Goal: Task Accomplishment & Management: Complete application form

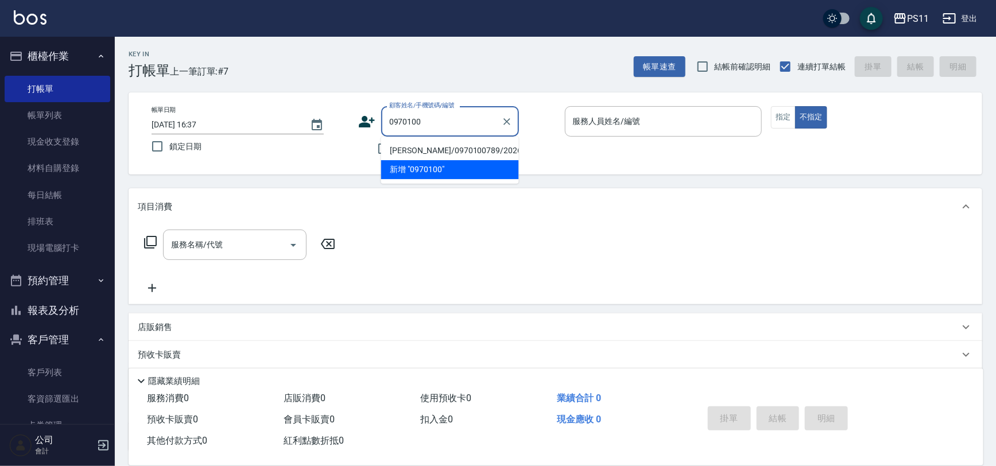
click at [419, 149] on li "[PERSON_NAME]/0970100789/2026" at bounding box center [450, 150] width 138 height 19
type input "[PERSON_NAME]/0970100789/2026"
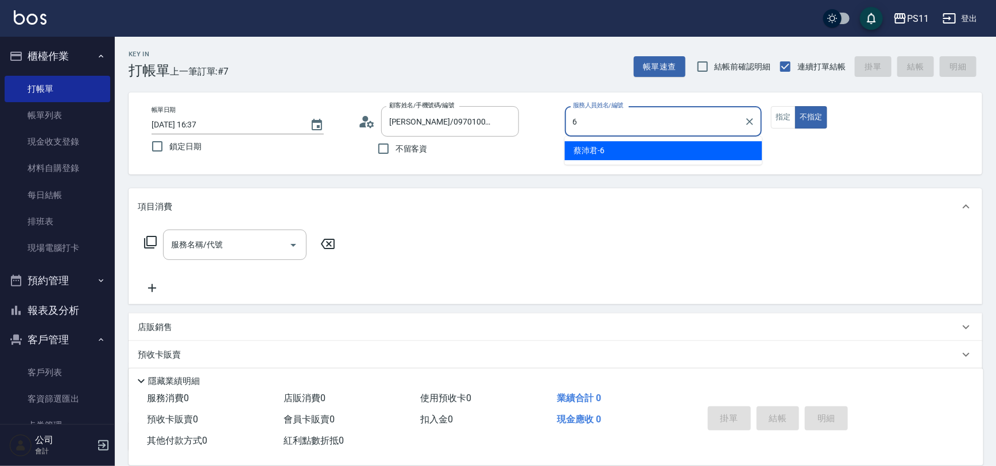
type input "[PERSON_NAME]6"
type button "false"
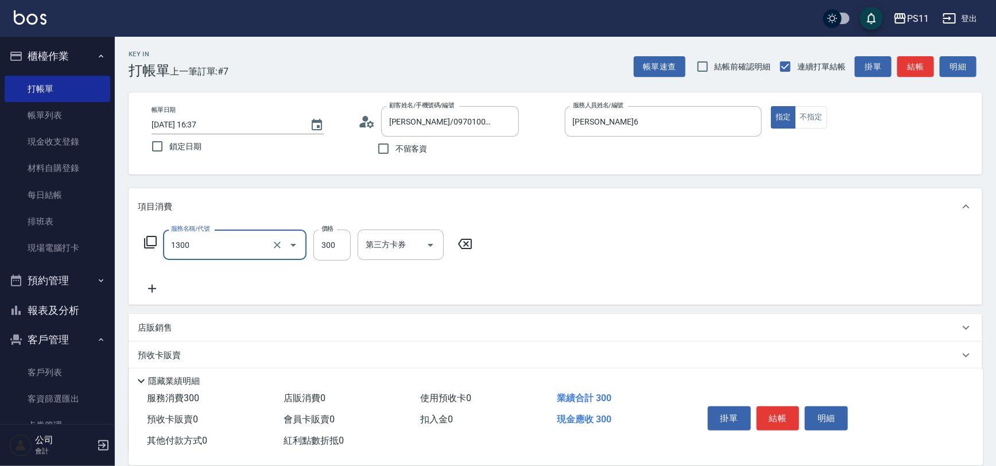
type input "洗髮300(1300)"
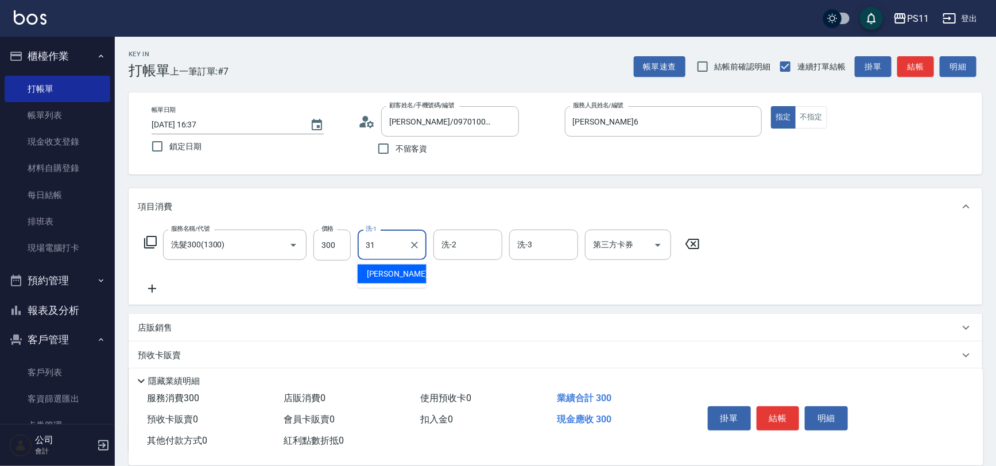
type input "3"
type input "[PERSON_NAME]-7"
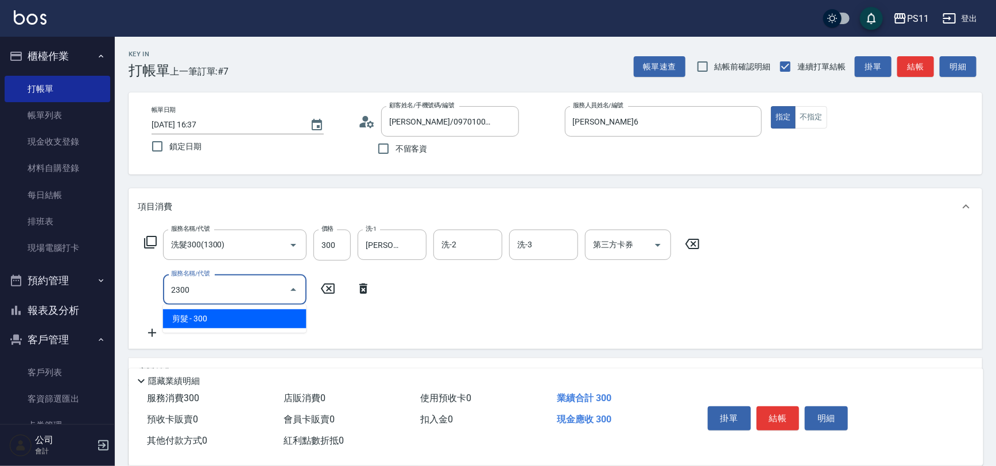
type input "剪髮(2300)"
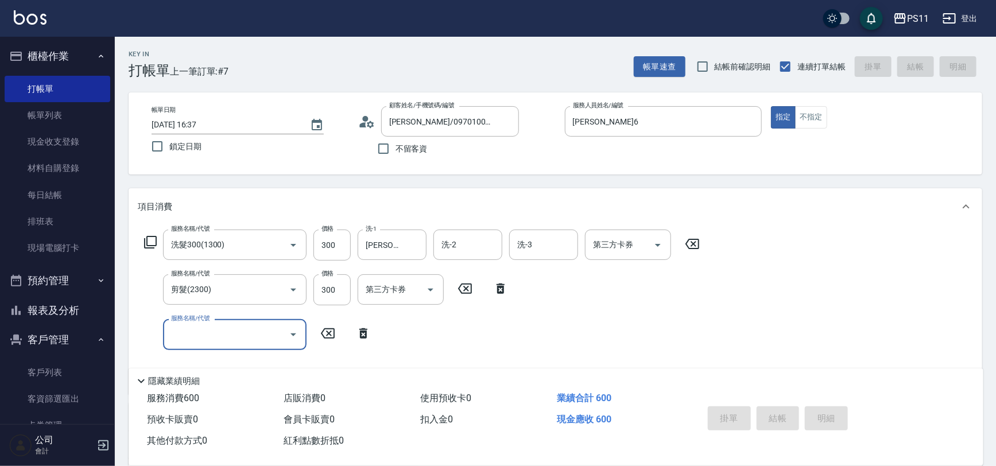
type input "[DATE] 17:14"
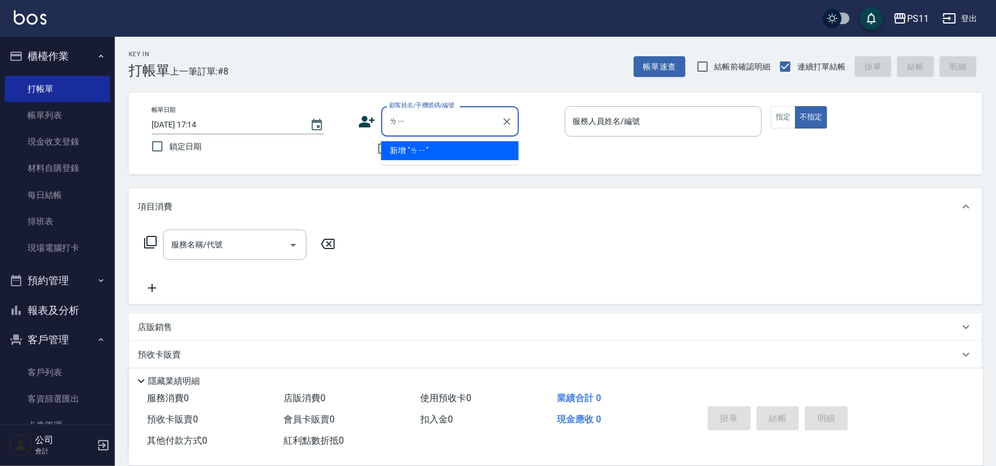
type input "ㄌ"
click at [491, 156] on li "[PERSON_NAME]/0910351259/1424" at bounding box center [450, 150] width 138 height 19
type input "[PERSON_NAME]/0910351259/1424"
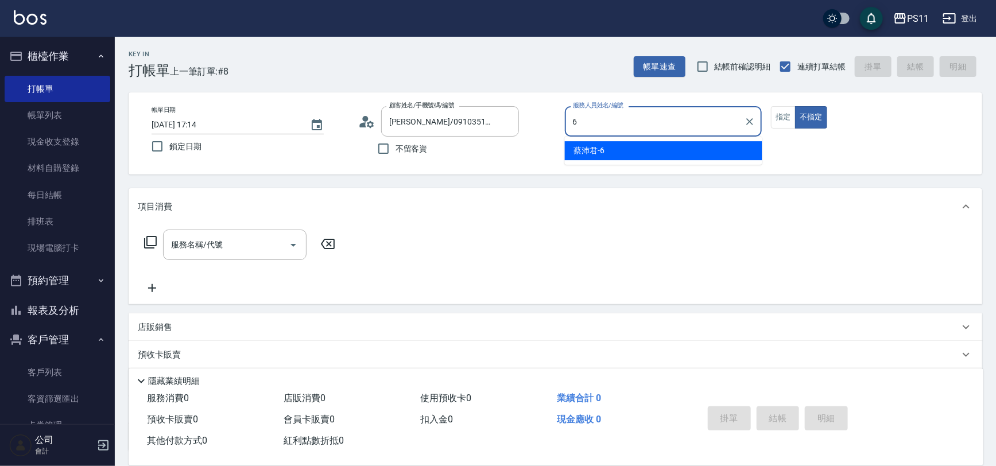
type input "[PERSON_NAME]6"
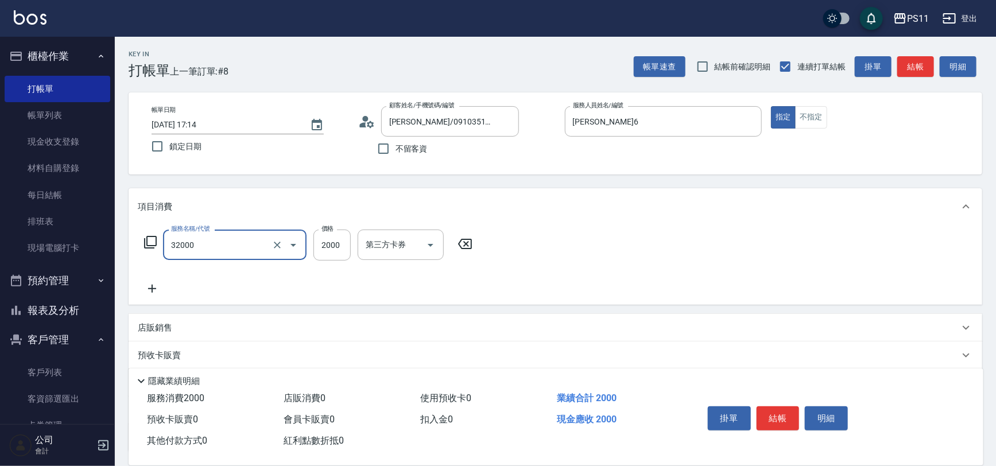
type input "2000以上燙髮(32000)"
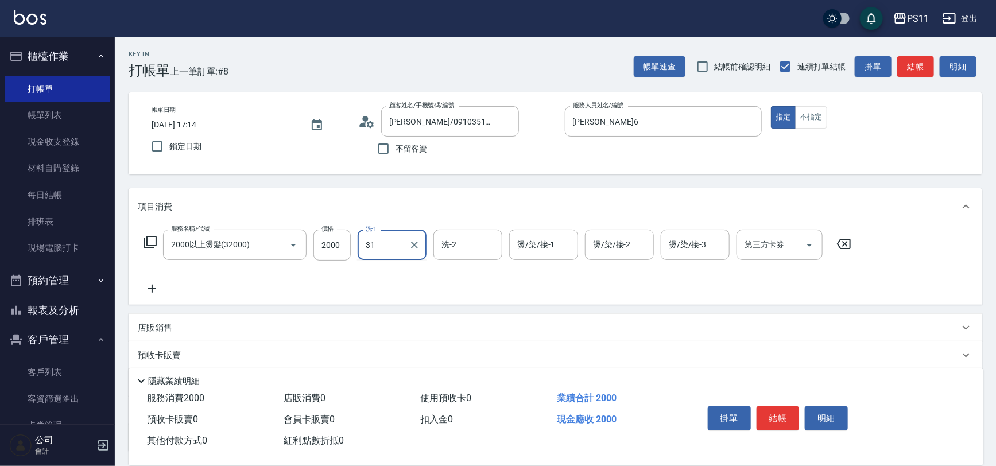
type input "[PERSON_NAME]-31"
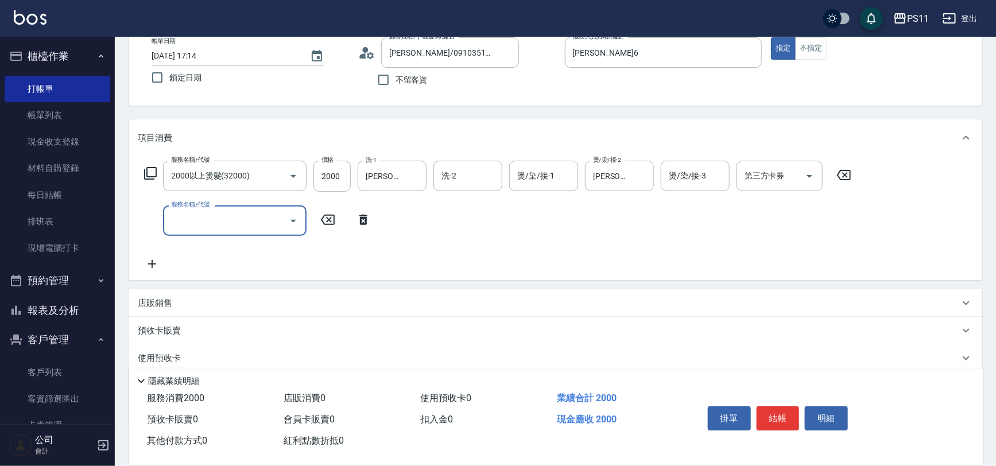
scroll to position [138, 0]
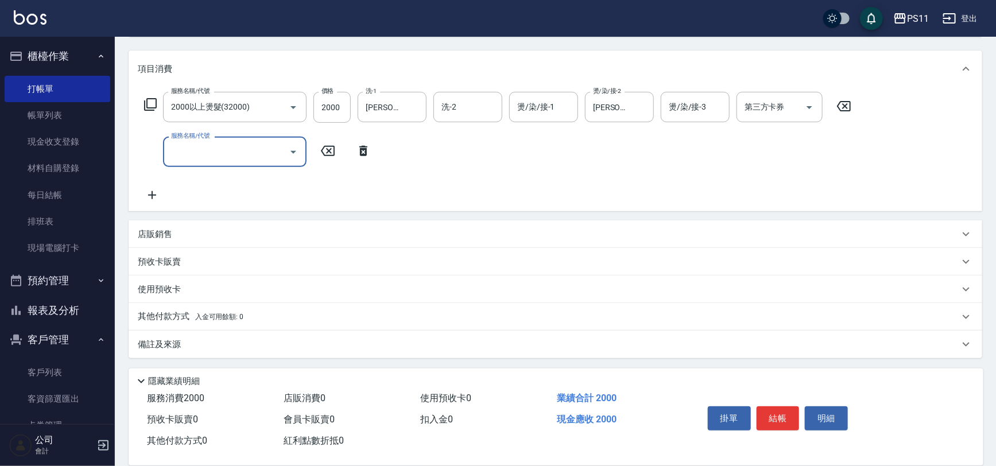
click at [165, 310] on div "其他付款方式 入金可用餘額: 0" at bounding box center [556, 317] width 854 height 28
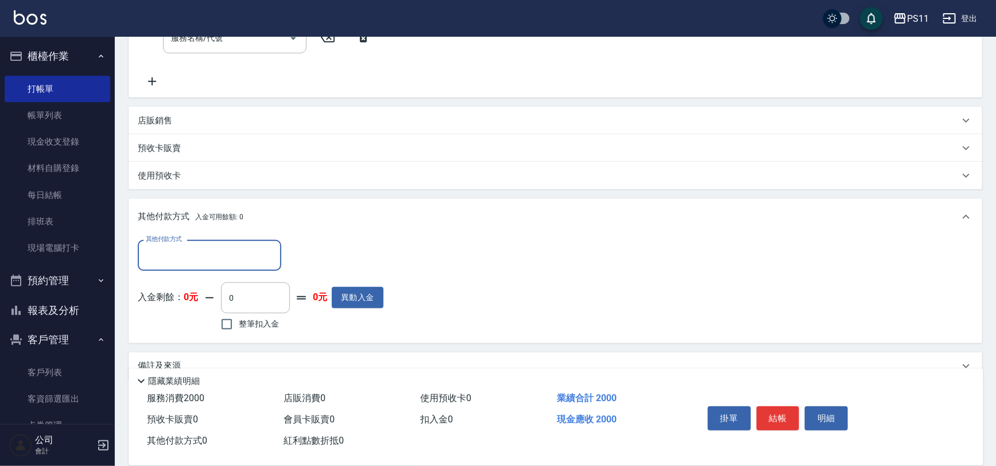
scroll to position [270, 0]
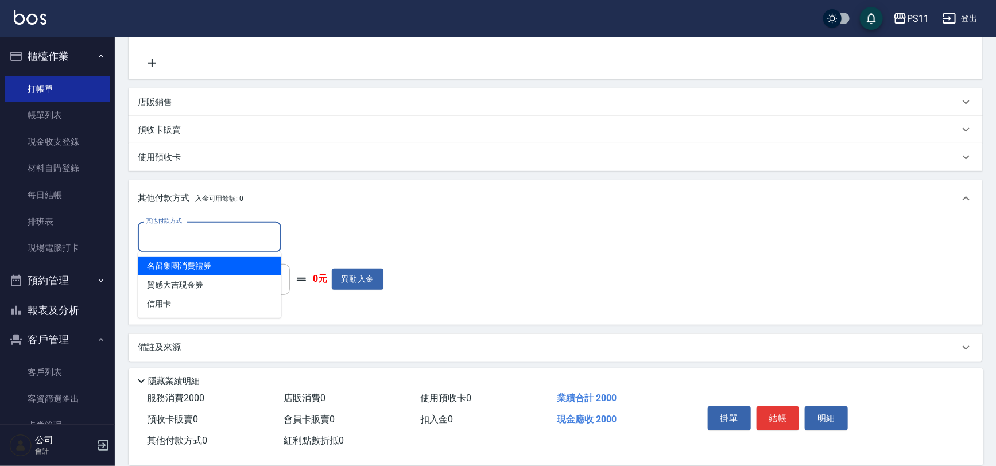
click at [212, 233] on input "其他付款方式" at bounding box center [209, 237] width 133 height 20
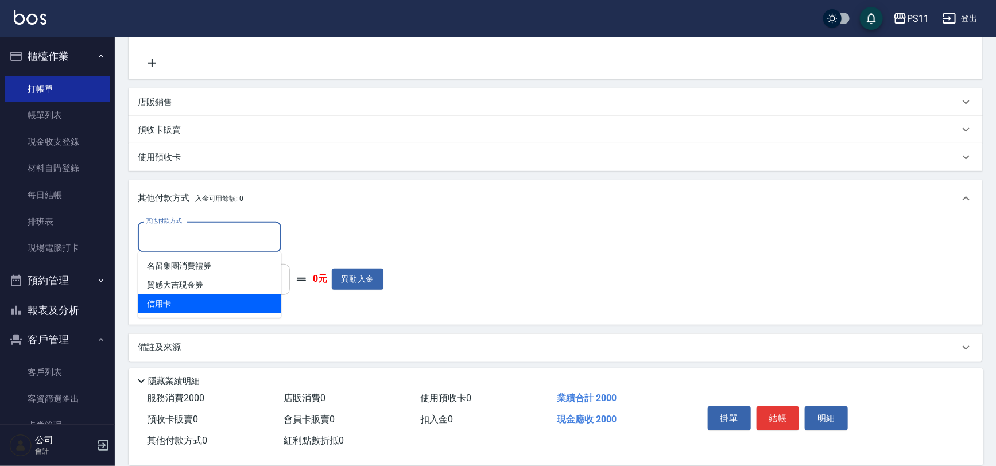
drag, startPoint x: 231, startPoint y: 299, endPoint x: 250, endPoint y: 269, distance: 35.2
click at [231, 298] on span "信用卡" at bounding box center [210, 304] width 144 height 19
type input "信用卡"
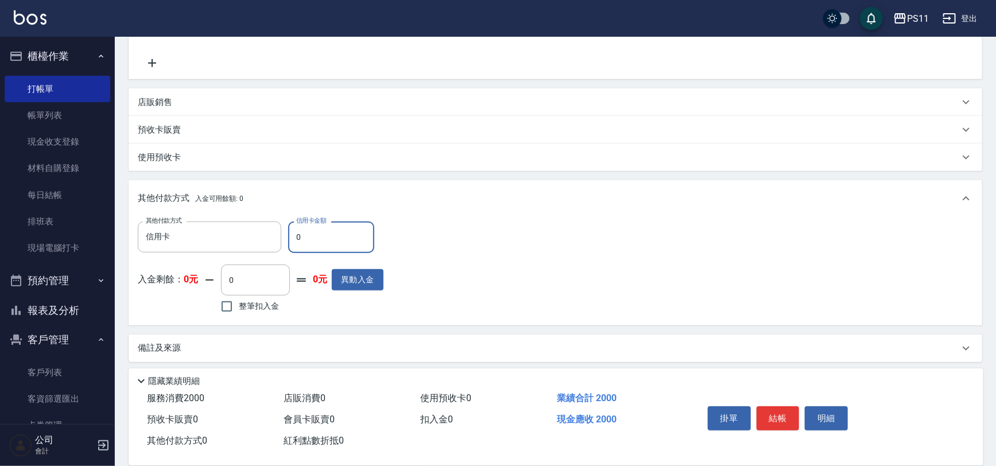
drag, startPoint x: 307, startPoint y: 239, endPoint x: 295, endPoint y: 242, distance: 12.5
click at [295, 242] on input "0" at bounding box center [331, 237] width 86 height 31
type input "2000"
type input "[DATE] 17:39"
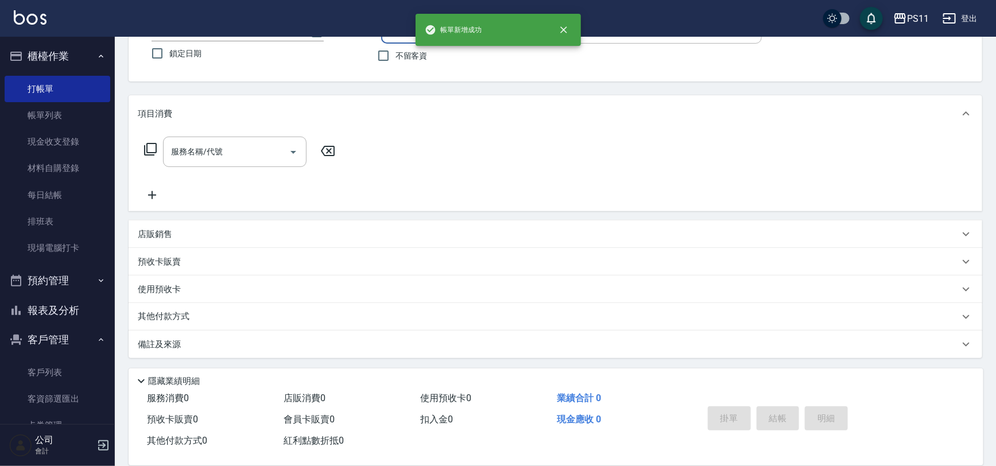
scroll to position [0, 0]
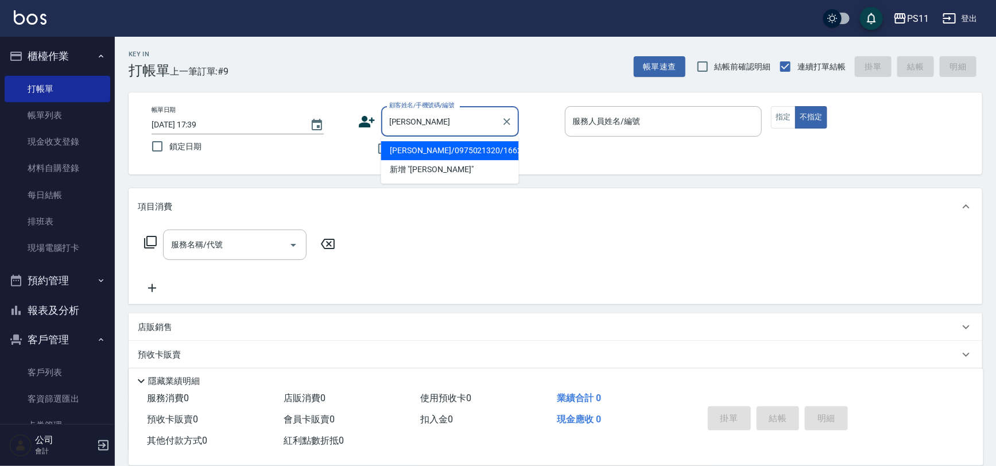
click at [442, 157] on li "[PERSON_NAME]/0975021320/1662" at bounding box center [450, 150] width 138 height 19
type input "[PERSON_NAME]/0975021320/1662"
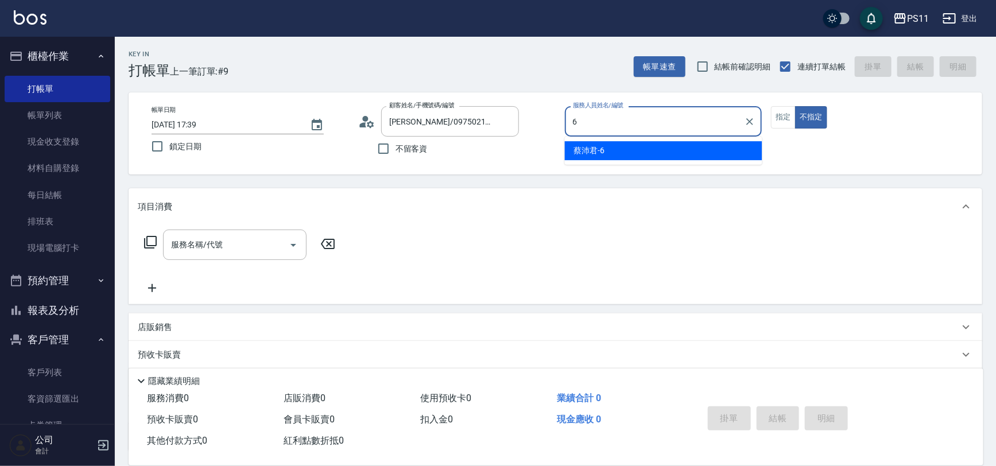
type input "[PERSON_NAME]6"
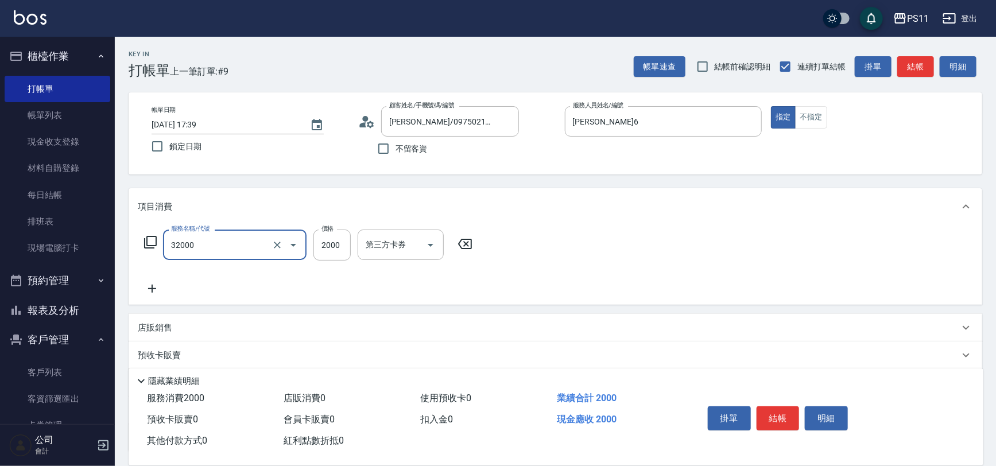
type input "2000以上燙髮(32000)"
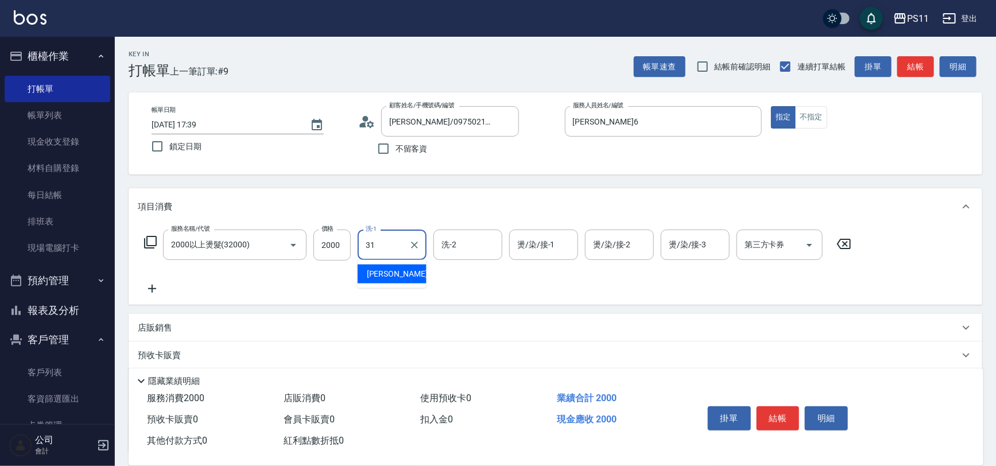
type input "[PERSON_NAME]-31"
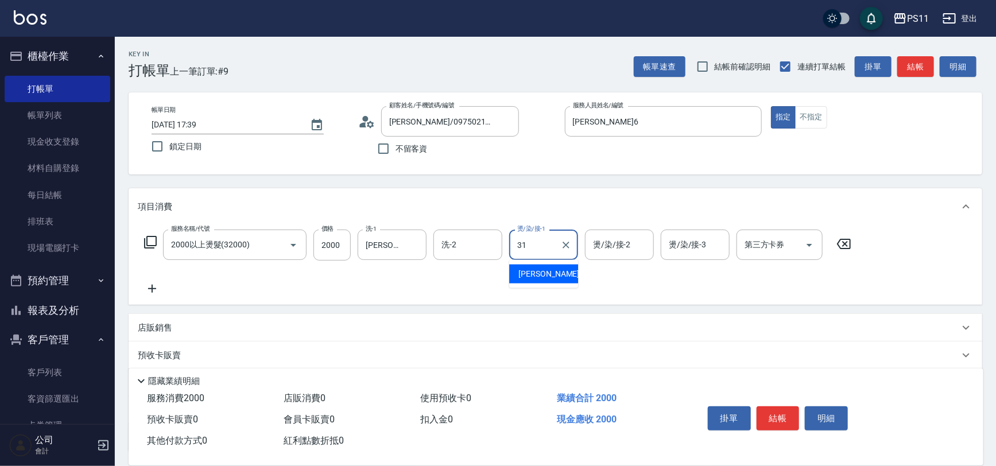
type input "[PERSON_NAME]-31"
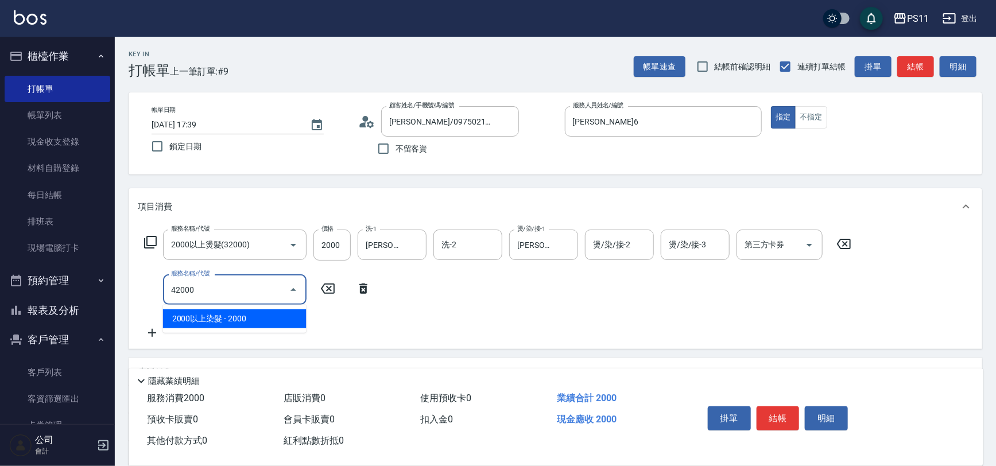
type input "2000以上染髮(42000)"
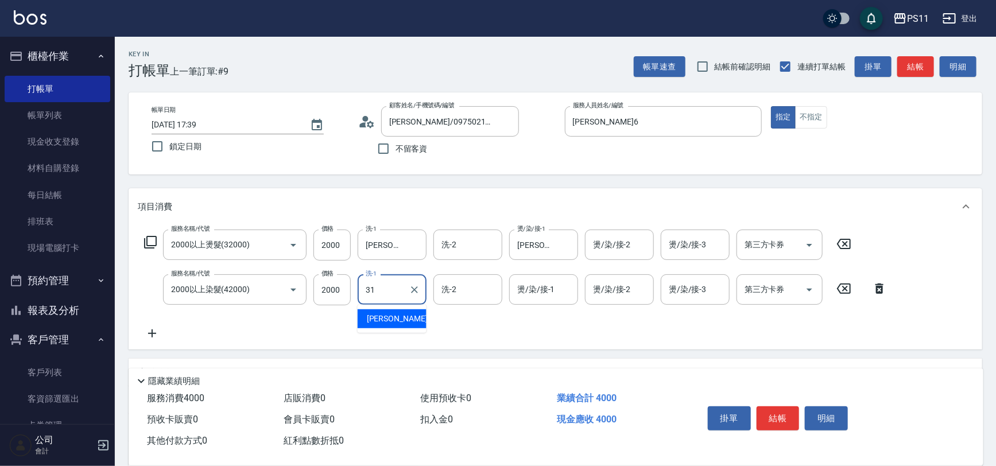
type input "[PERSON_NAME]-31"
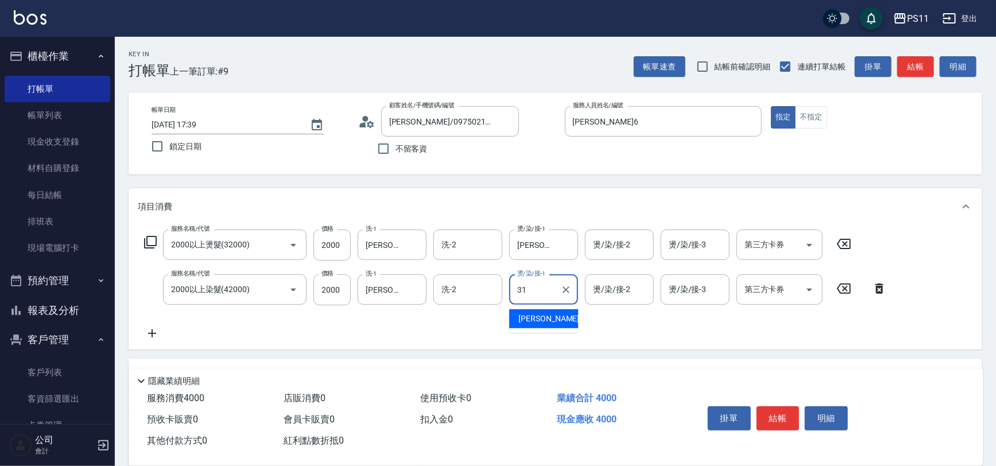
type input "[PERSON_NAME]-31"
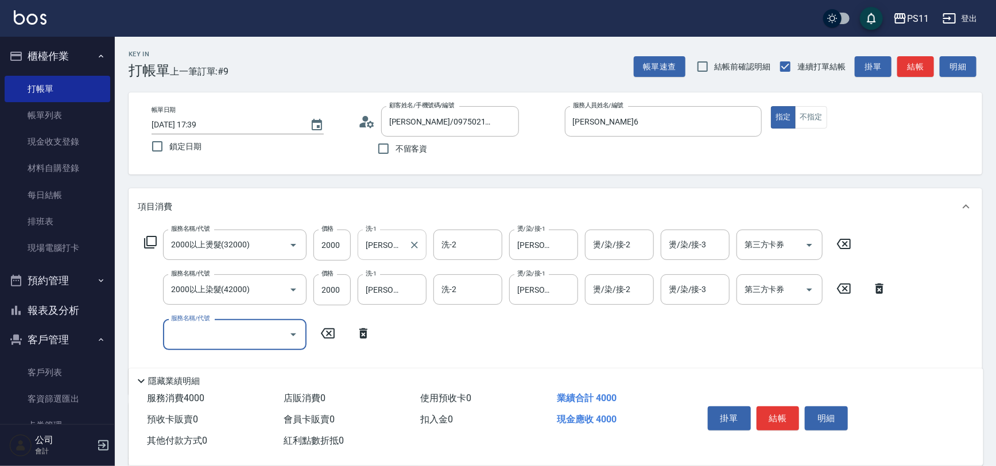
click at [414, 241] on icon "Clear" at bounding box center [414, 244] width 11 height 11
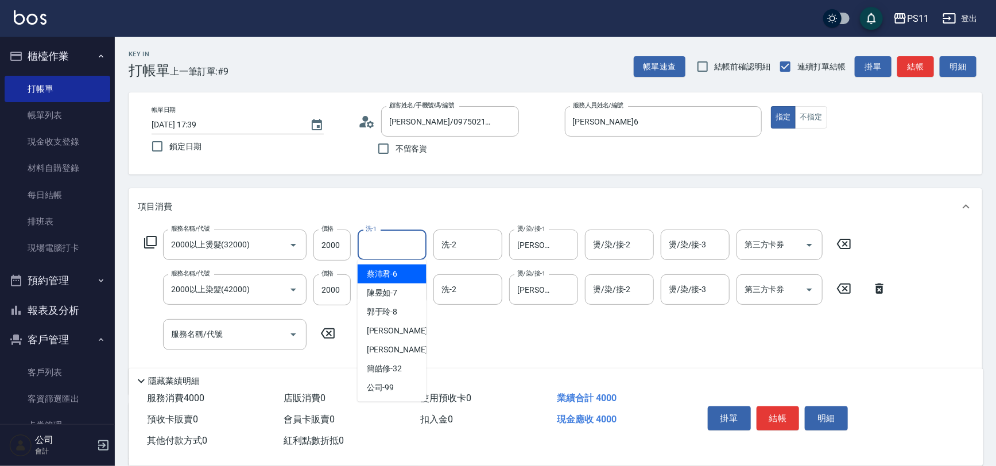
click at [395, 249] on input "洗-1" at bounding box center [392, 245] width 59 height 20
click at [407, 293] on div "[PERSON_NAME]-7" at bounding box center [392, 293] width 69 height 19
type input "[PERSON_NAME]-7"
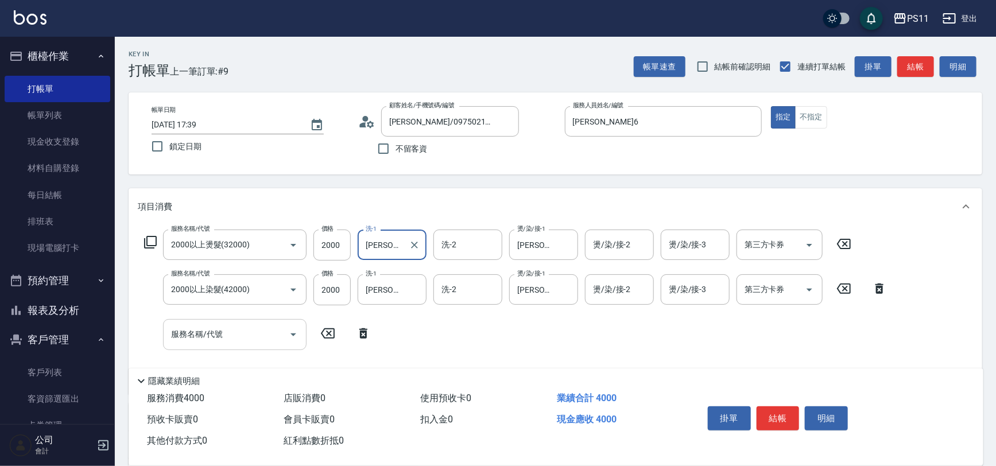
click at [239, 319] on div "服務名稱/代號" at bounding box center [235, 334] width 144 height 30
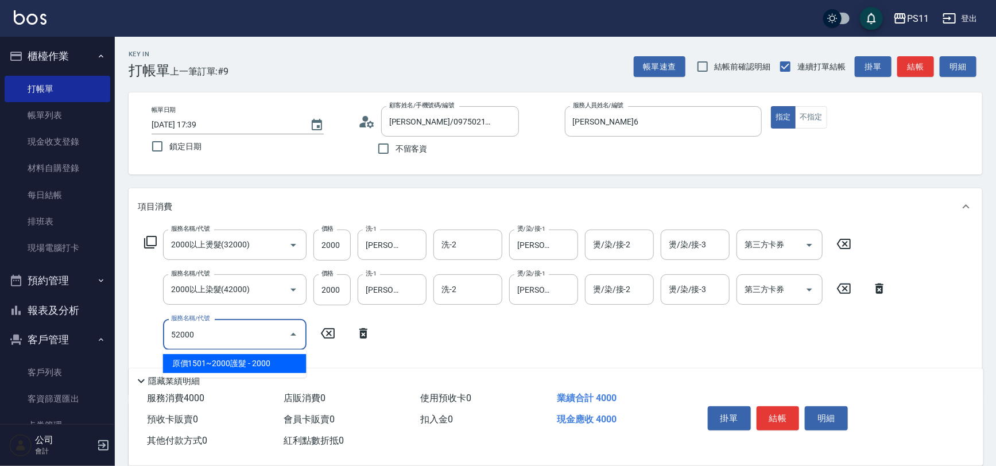
type input "原價1501~2000護髮(52000)"
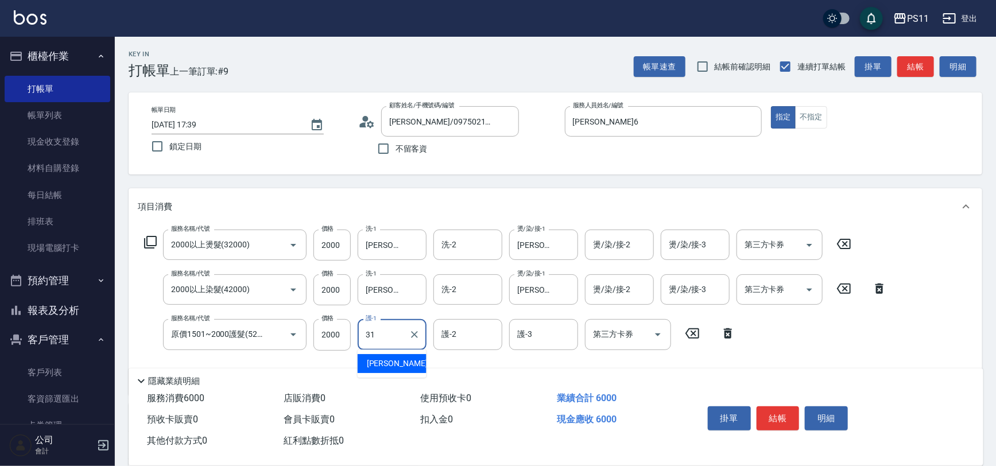
type input "[PERSON_NAME]-31"
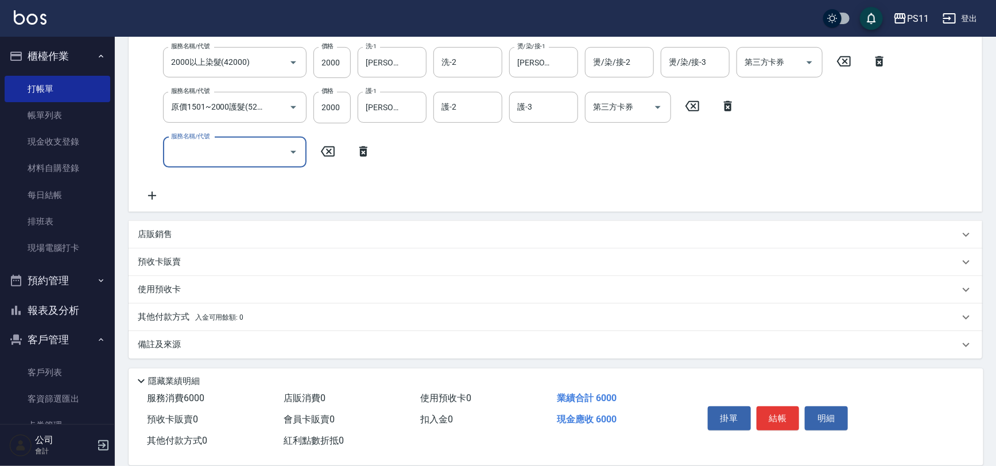
click at [167, 316] on p "其他付款方式 入金可用餘額: 0" at bounding box center [191, 317] width 106 height 13
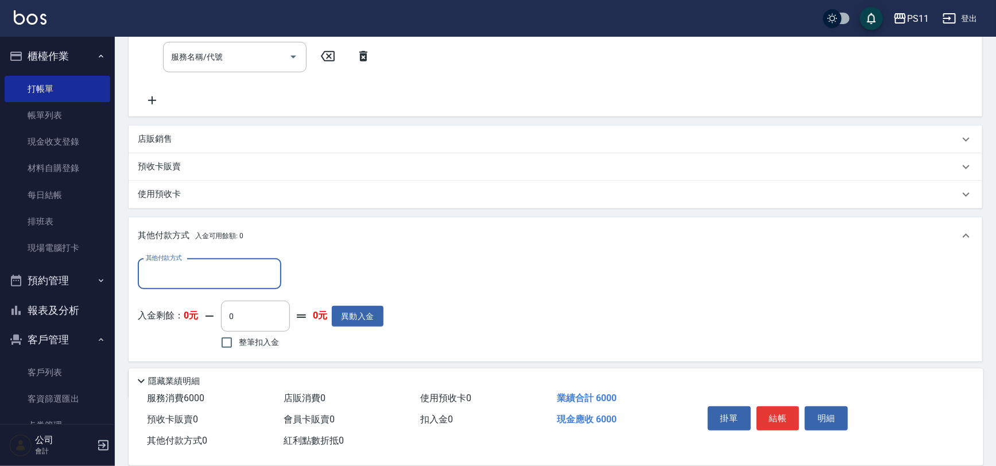
scroll to position [324, 0]
drag, startPoint x: 232, startPoint y: 257, endPoint x: 243, endPoint y: 280, distance: 24.9
click at [232, 258] on div "其他付款方式" at bounding box center [210, 272] width 144 height 30
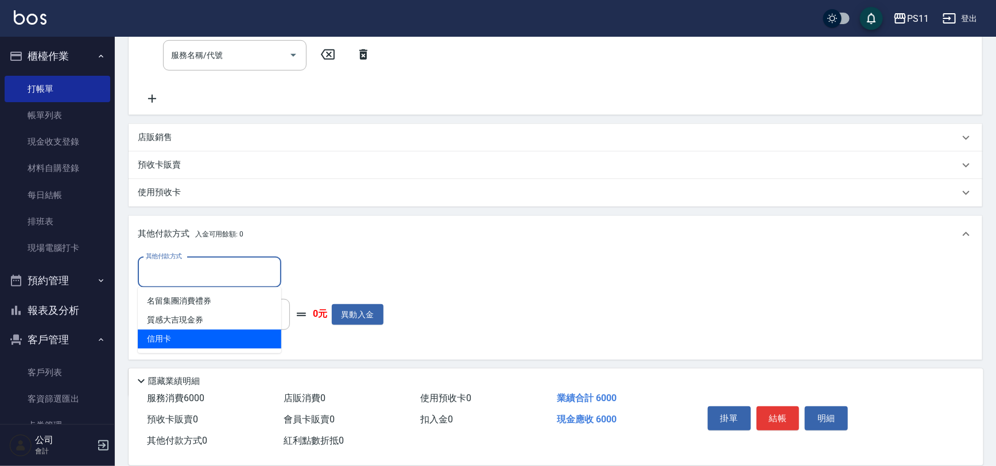
click at [234, 335] on span "信用卡" at bounding box center [210, 339] width 144 height 19
type input "信用卡"
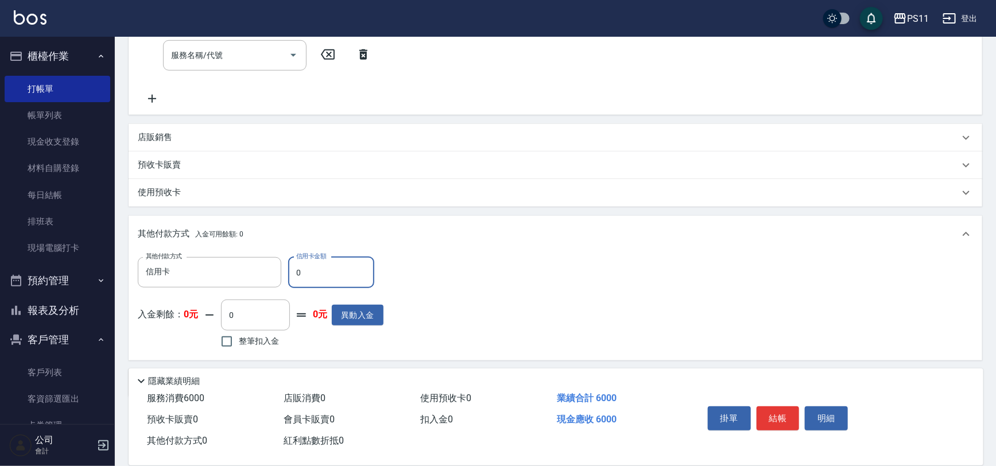
drag, startPoint x: 303, startPoint y: 267, endPoint x: 287, endPoint y: 271, distance: 16.6
click at [287, 271] on div "其他付款方式 信用卡 其他付款方式 信用卡金額 0 信用卡金額" at bounding box center [261, 272] width 246 height 31
type input "6000"
type input "[DATE] 17:40"
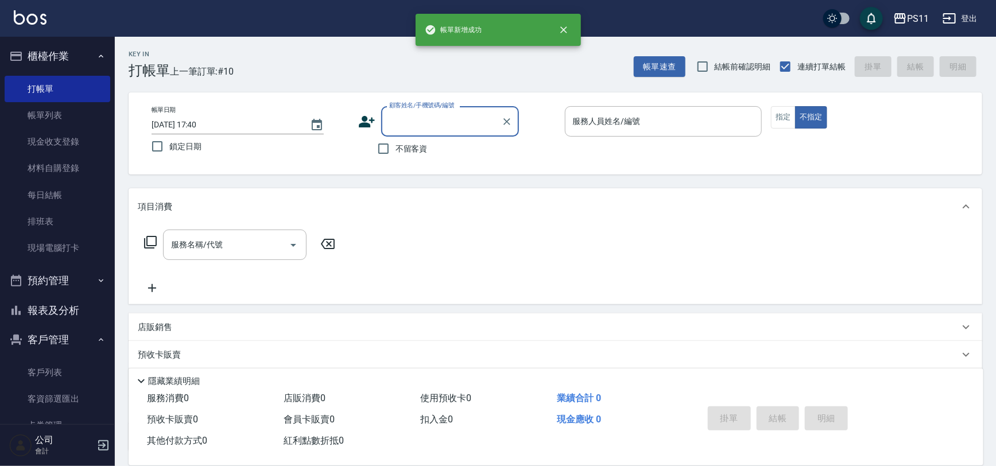
click at [57, 313] on button "報表及分析" at bounding box center [58, 311] width 106 height 30
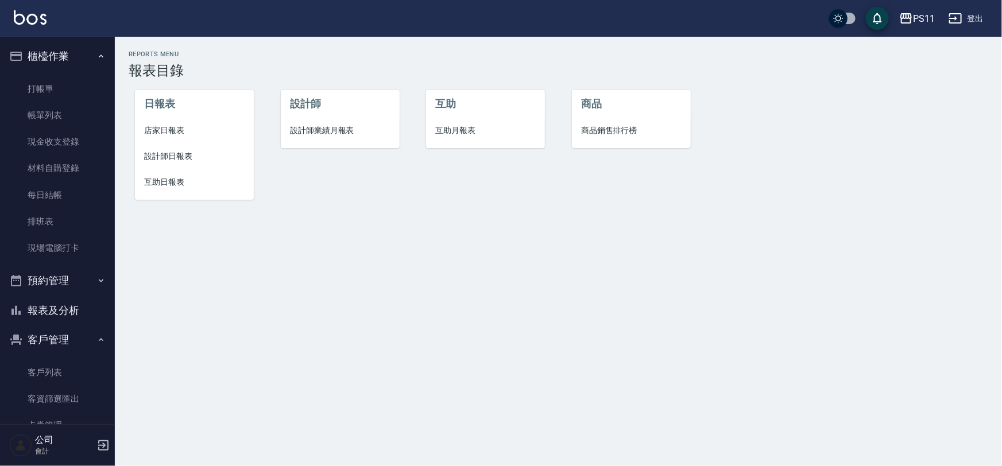
click at [163, 167] on li "設計師日報表" at bounding box center [194, 157] width 119 height 26
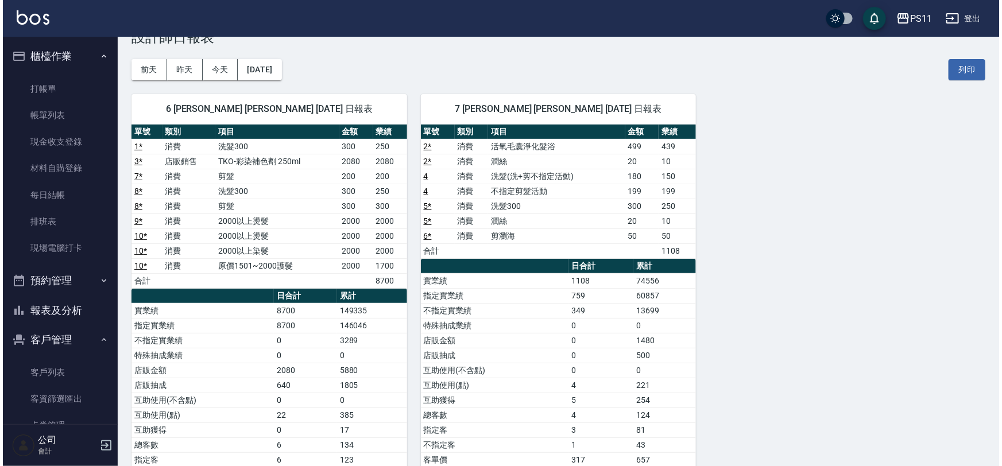
scroll to position [52, 0]
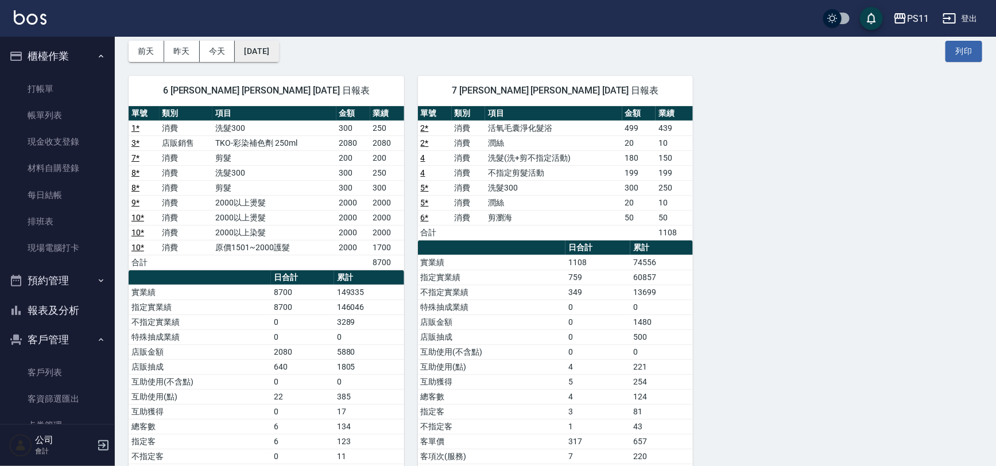
click at [278, 57] on button "[DATE]" at bounding box center [257, 51] width 44 height 21
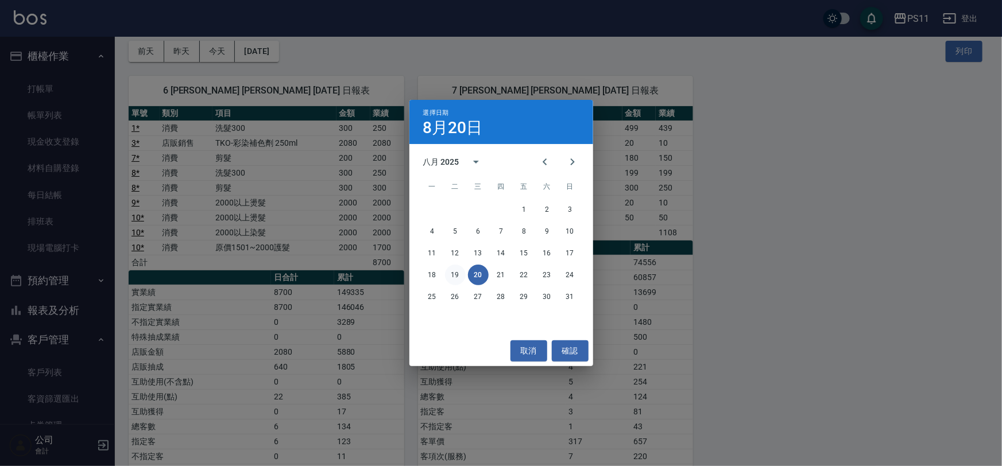
click at [459, 272] on button "19" at bounding box center [455, 275] width 21 height 21
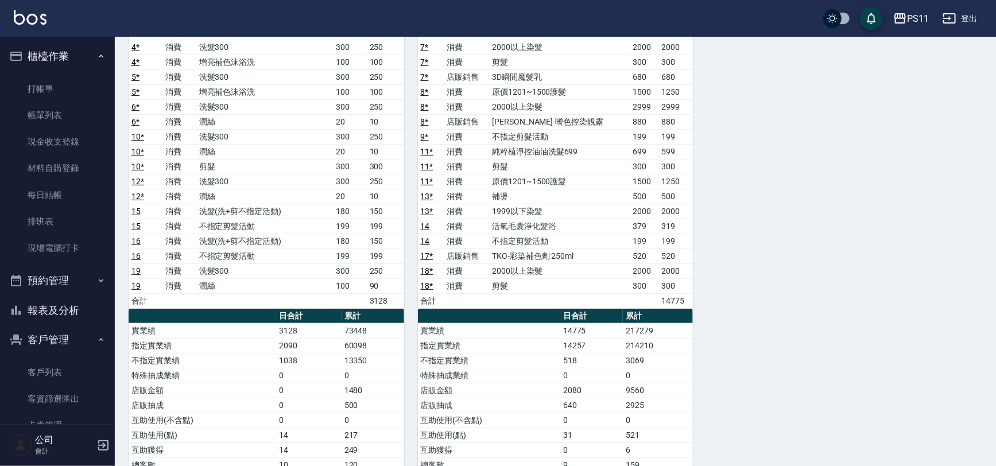
scroll to position [208, 0]
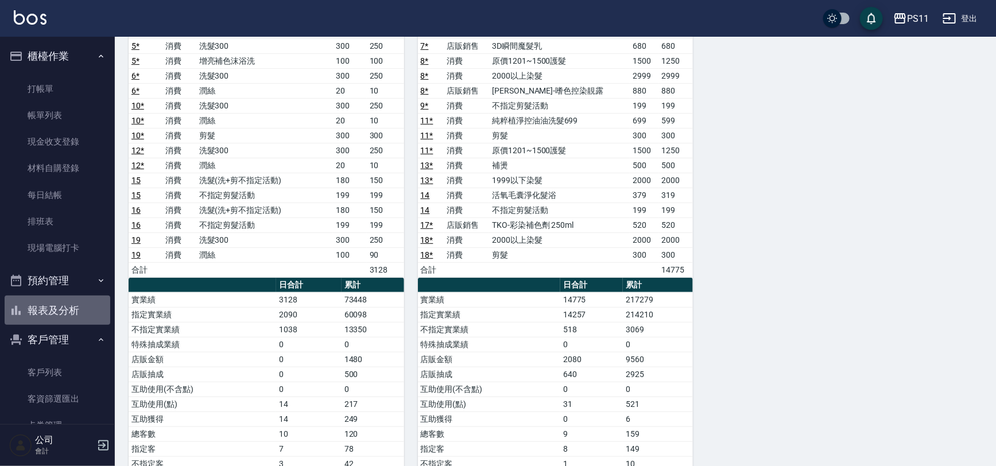
click at [60, 310] on button "報表及分析" at bounding box center [58, 311] width 106 height 30
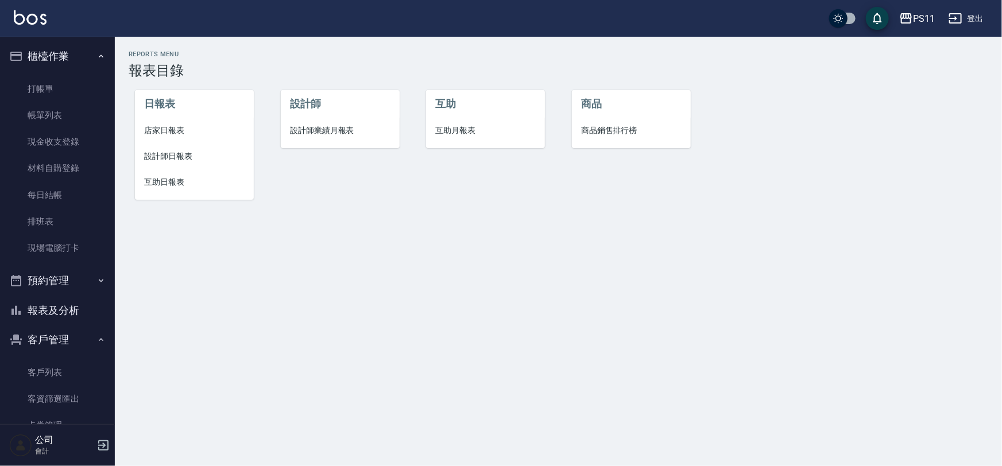
click at [169, 185] on span "互助日報表" at bounding box center [194, 182] width 100 height 12
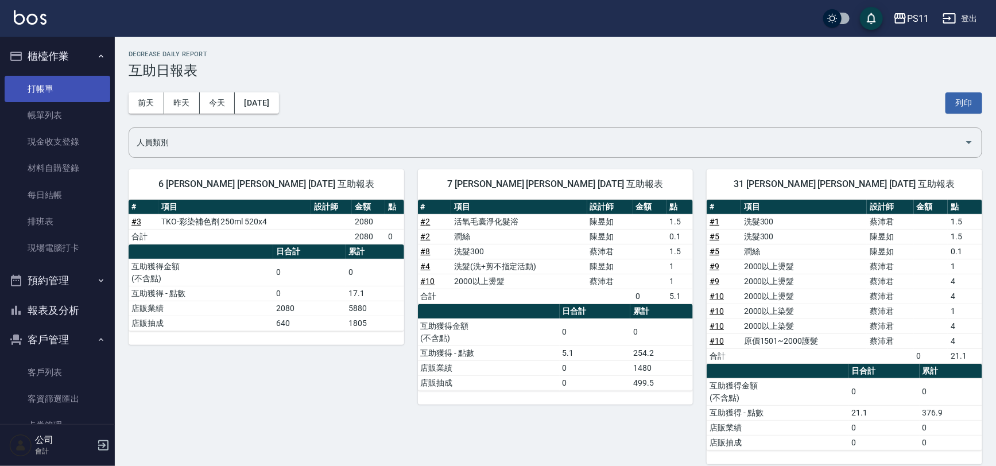
click at [39, 86] on link "打帳單" at bounding box center [58, 89] width 106 height 26
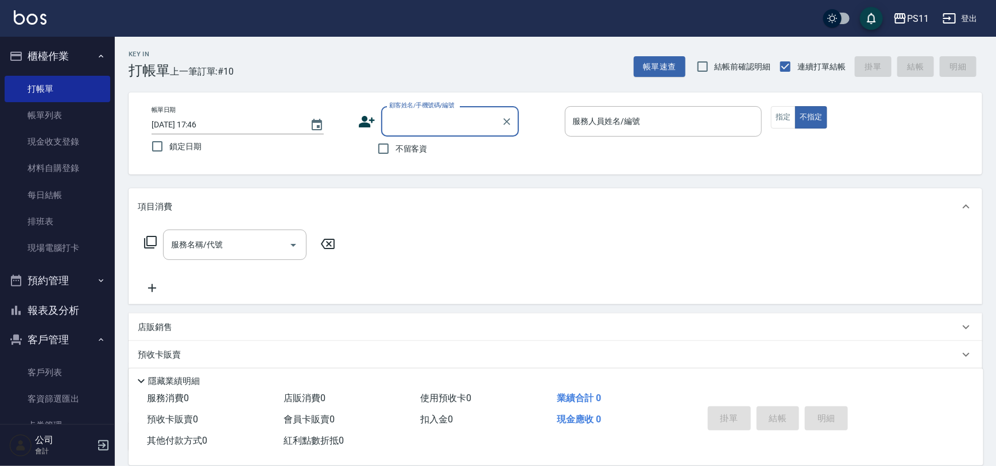
drag, startPoint x: 53, startPoint y: 320, endPoint x: 53, endPoint y: 310, distance: 9.8
click at [53, 316] on button "報表及分析" at bounding box center [58, 311] width 106 height 30
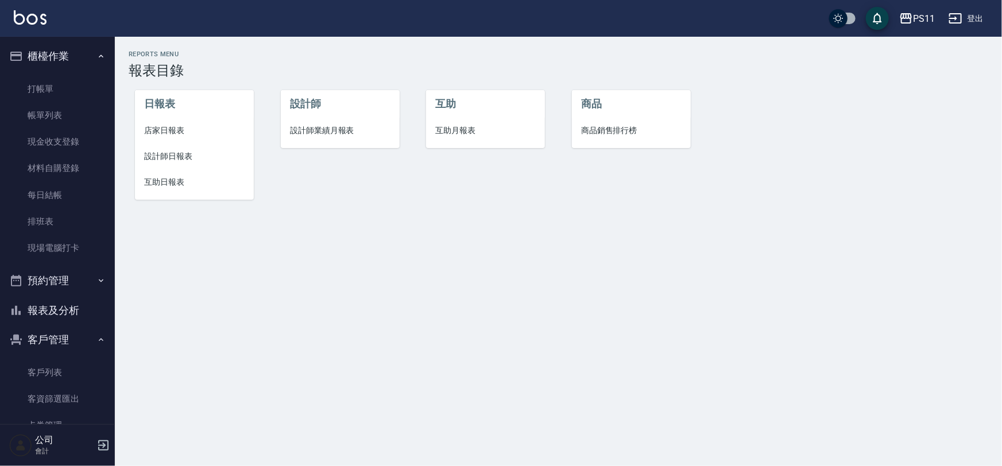
click at [180, 176] on span "互助日報表" at bounding box center [194, 182] width 100 height 12
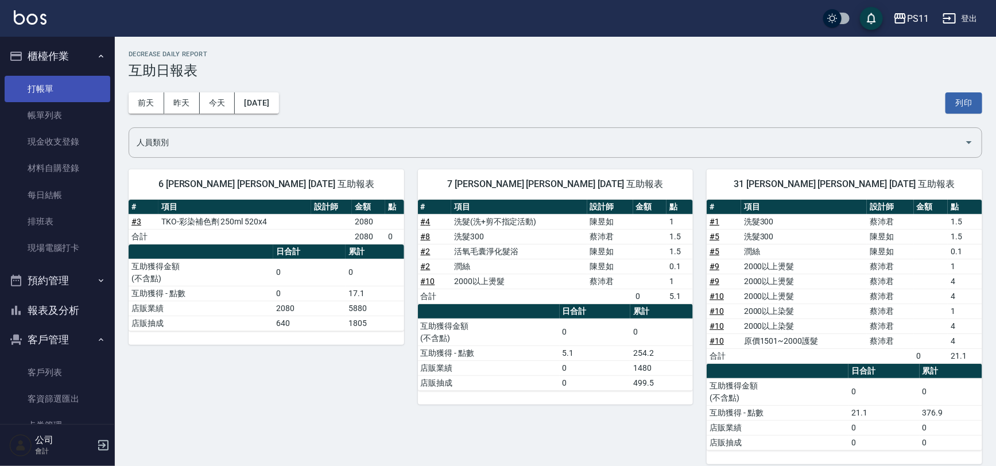
click at [63, 94] on link "打帳單" at bounding box center [58, 89] width 106 height 26
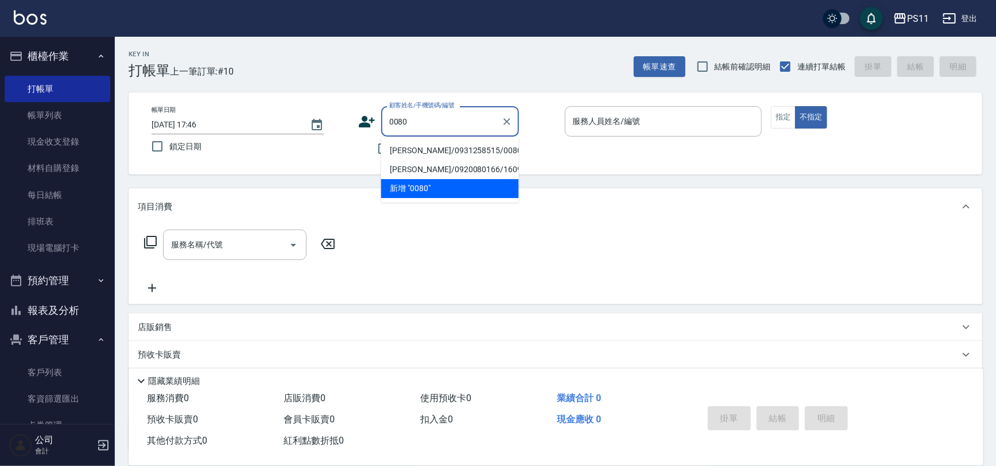
click at [473, 144] on li "[PERSON_NAME]/0931258515/0080" at bounding box center [450, 150] width 138 height 19
type input "[PERSON_NAME]/0931258515/0080"
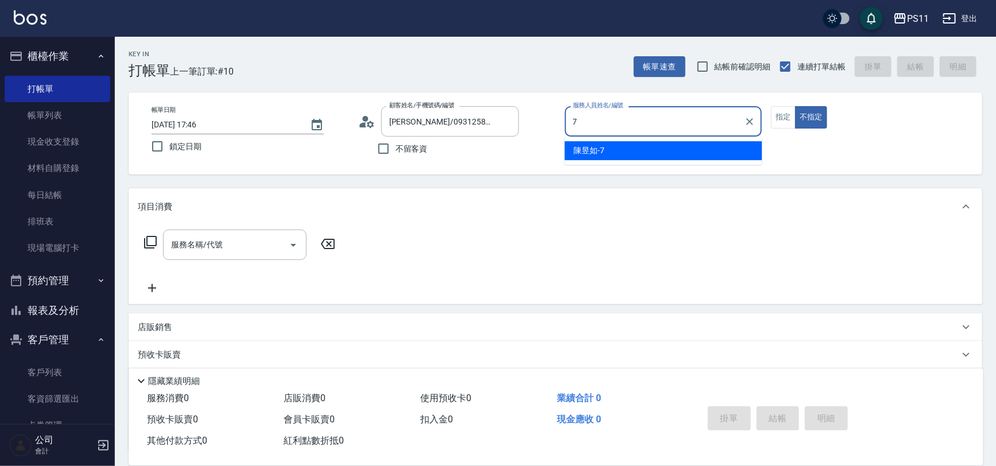
type input "[PERSON_NAME]-7"
type button "false"
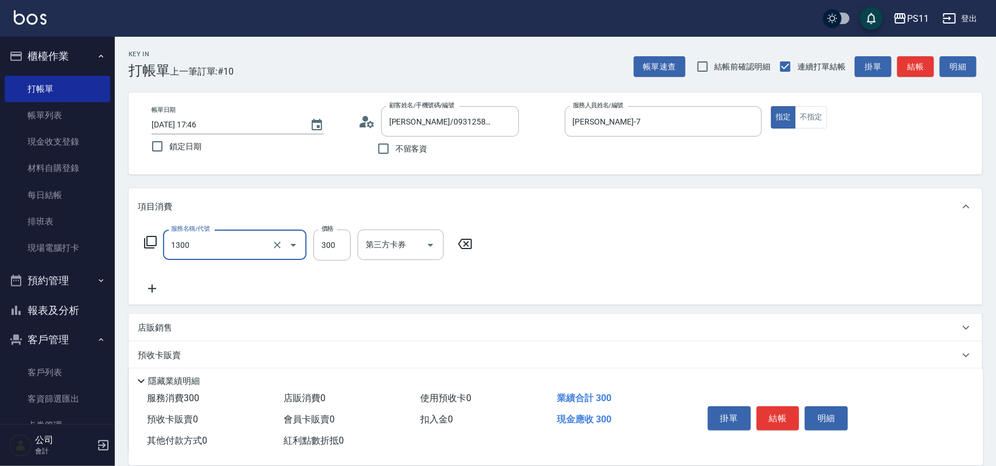
type input "洗髮300(1300)"
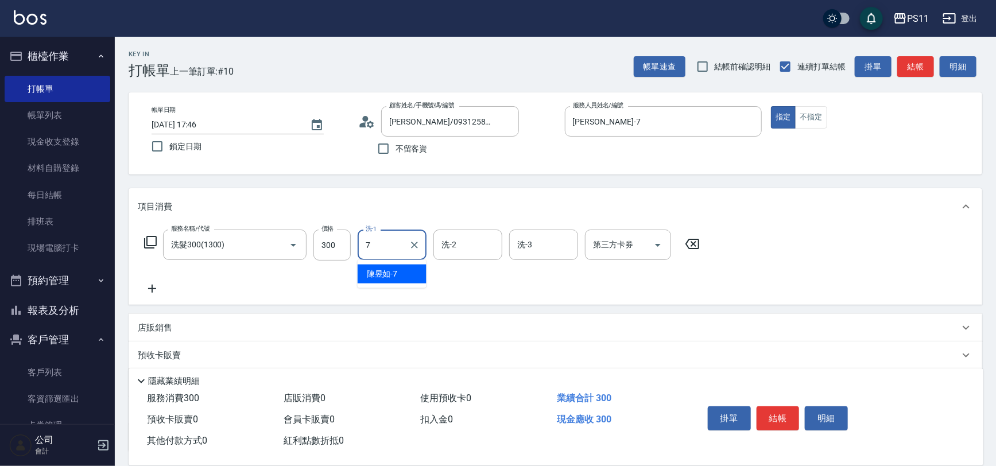
type input "[PERSON_NAME]-7"
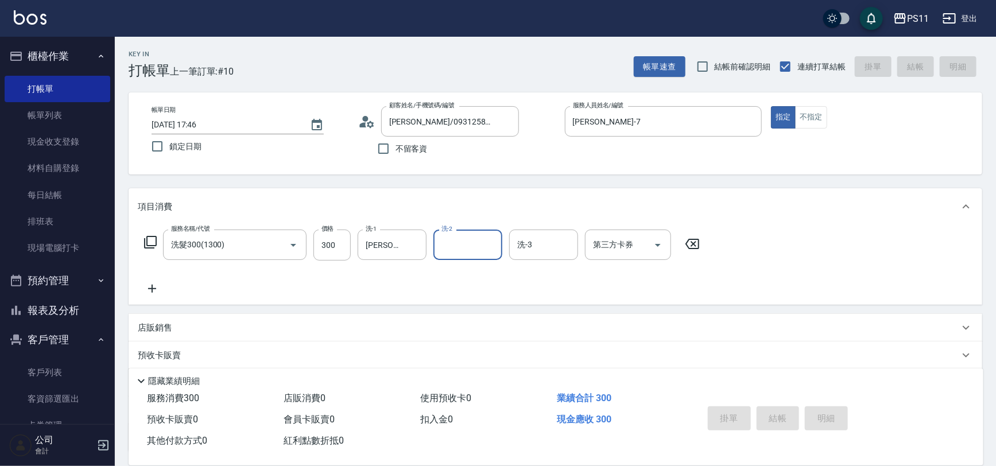
type input "[DATE] 17:48"
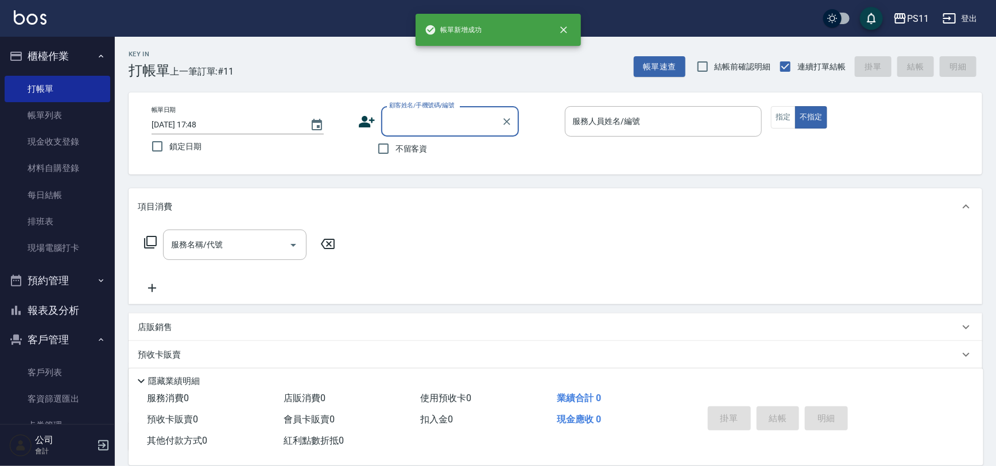
click at [73, 316] on button "報表及分析" at bounding box center [58, 311] width 106 height 30
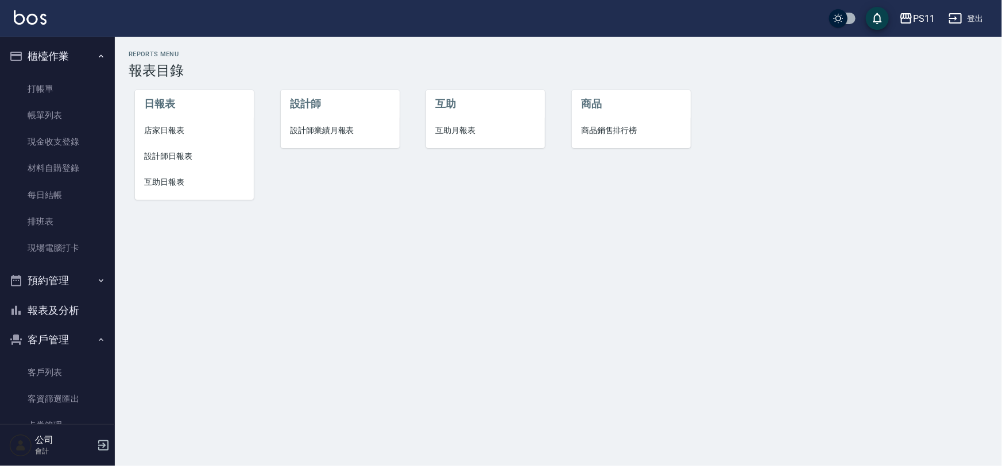
click at [181, 147] on li "設計師日報表" at bounding box center [194, 157] width 119 height 26
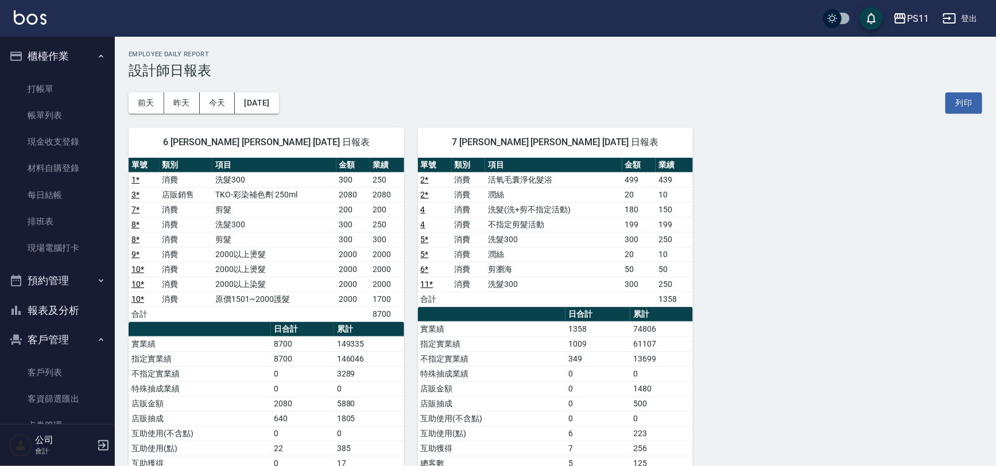
scroll to position [52, 0]
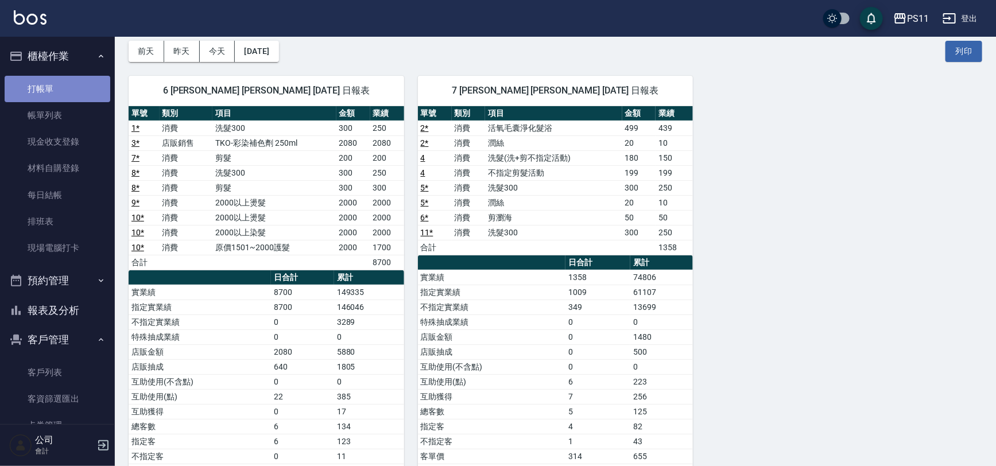
click at [86, 95] on link "打帳單" at bounding box center [58, 89] width 106 height 26
